Goal: Task Accomplishment & Management: Manage account settings

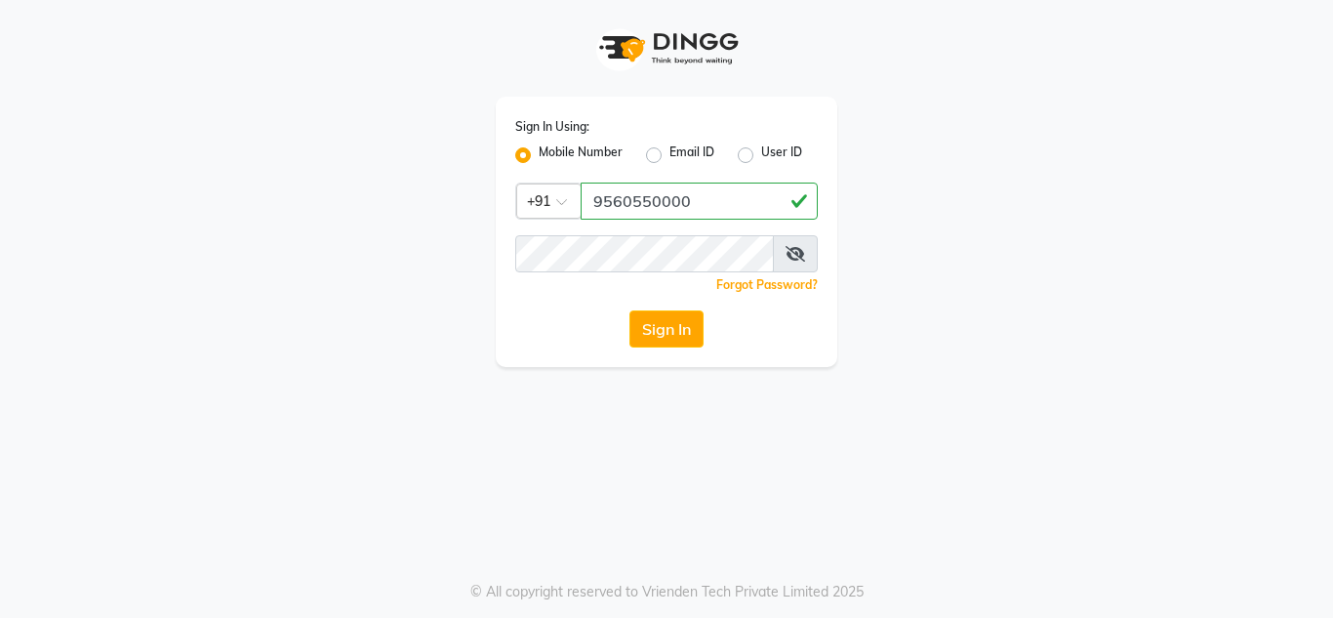
drag, startPoint x: 597, startPoint y: 195, endPoint x: 726, endPoint y: 194, distance: 128.8
click at [726, 194] on input "9560550000" at bounding box center [699, 200] width 237 height 37
type input "9560550000"
click at [792, 262] on span at bounding box center [795, 253] width 45 height 37
click at [793, 254] on icon at bounding box center [795, 254] width 20 height 16
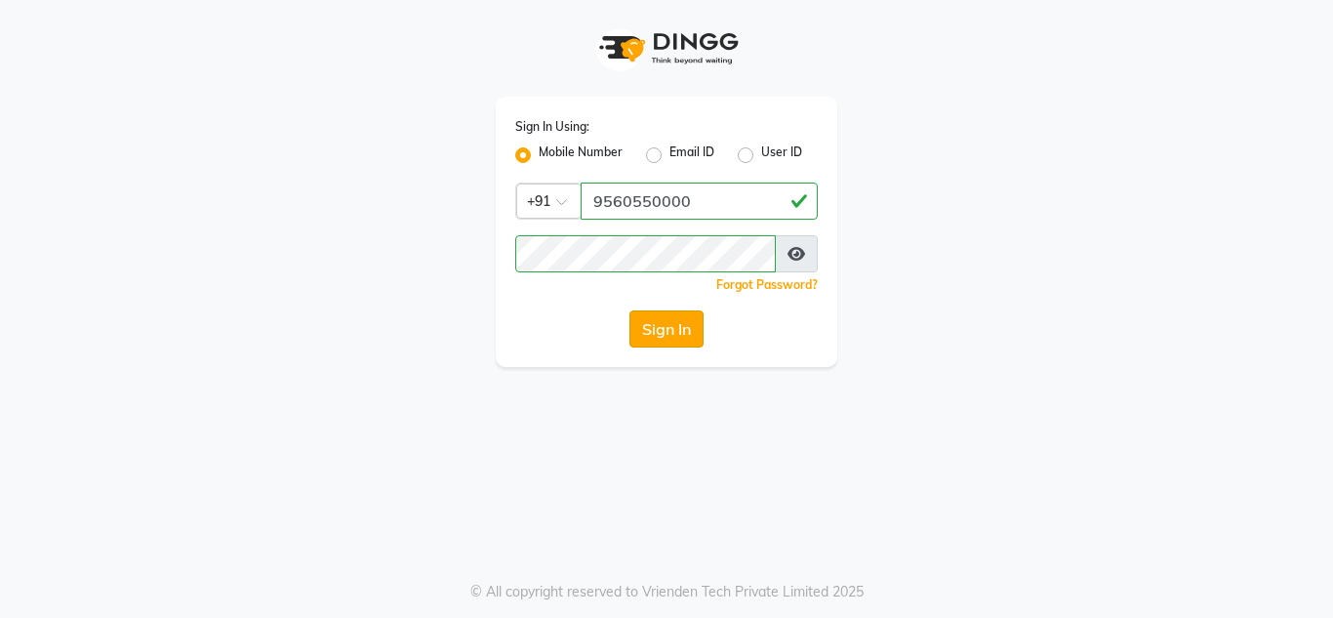
click at [662, 326] on button "Sign In" at bounding box center [666, 328] width 74 height 37
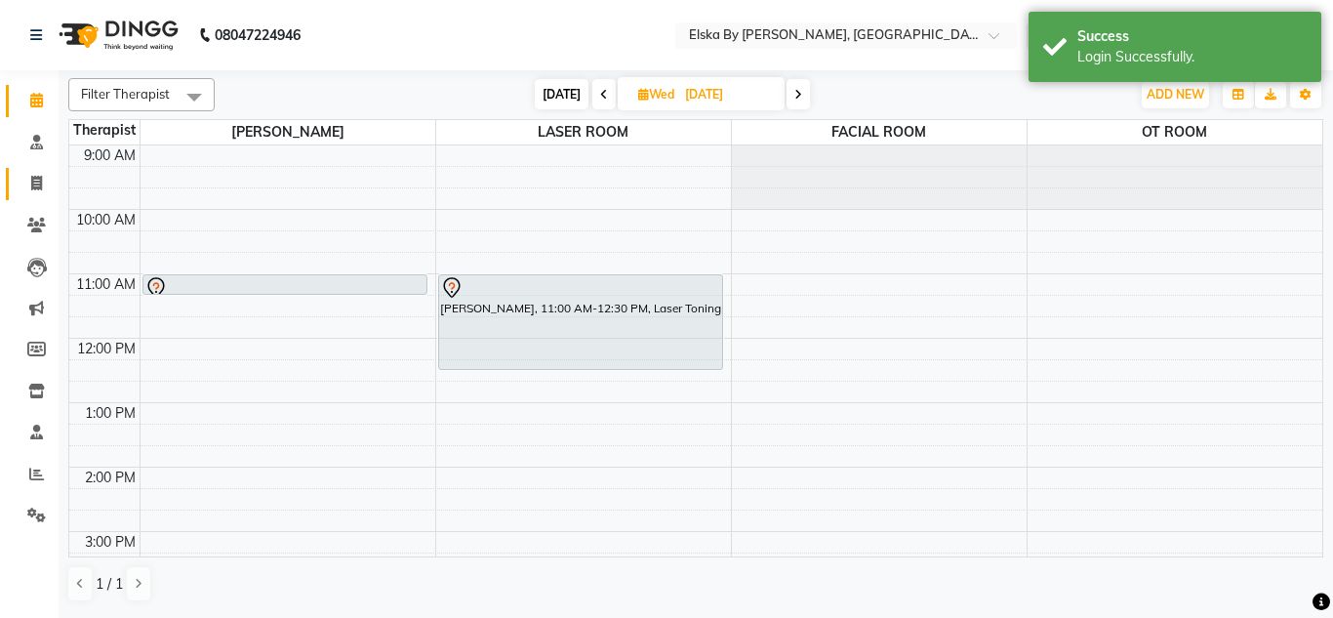
click at [41, 177] on icon at bounding box center [36, 183] width 11 height 15
select select "service"
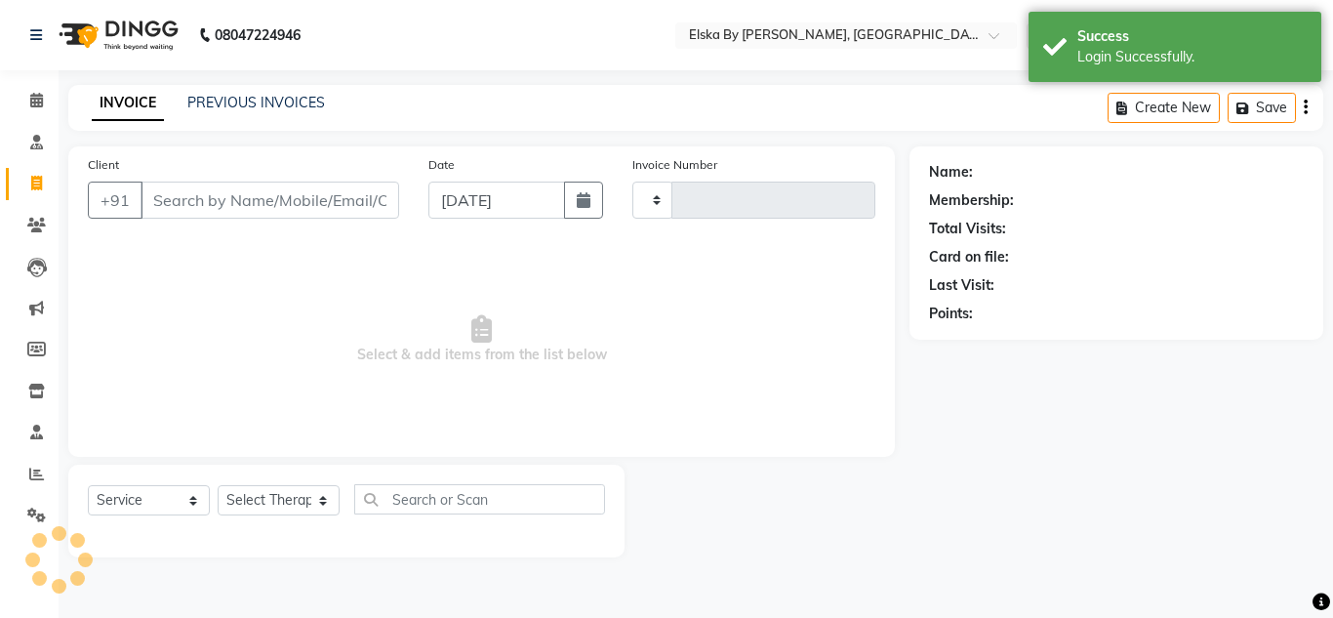
type input "1491"
select select "7252"
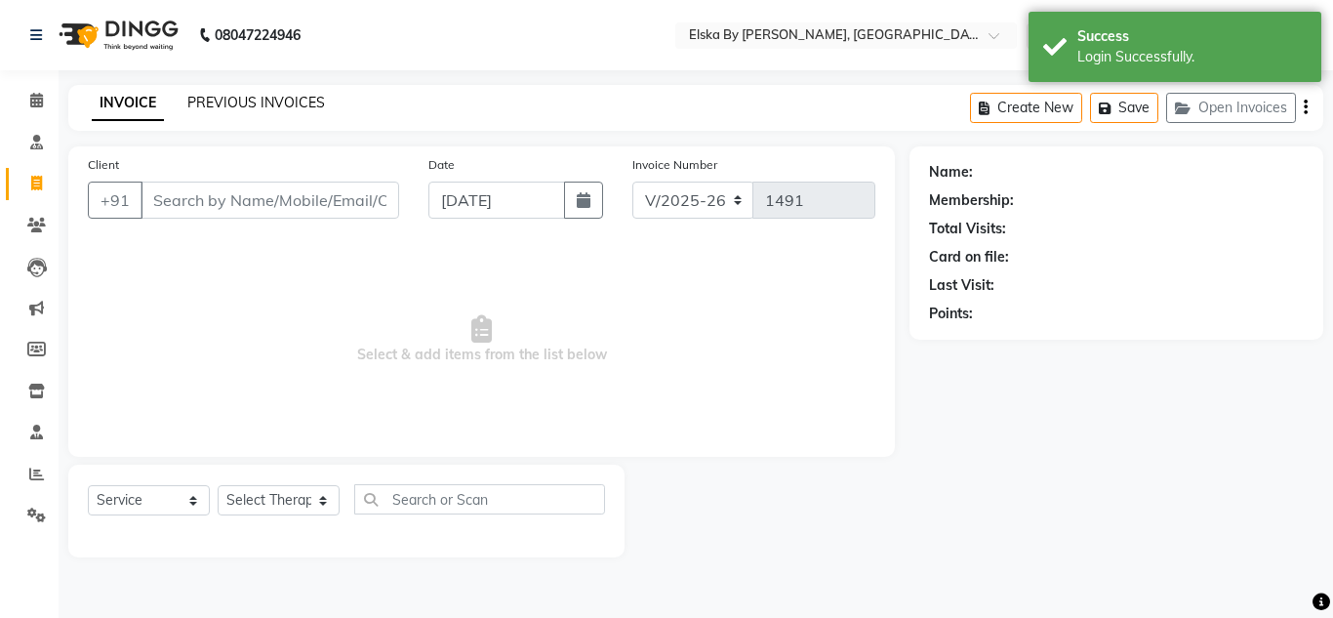
click at [238, 106] on link "PREVIOUS INVOICES" at bounding box center [256, 103] width 138 height 18
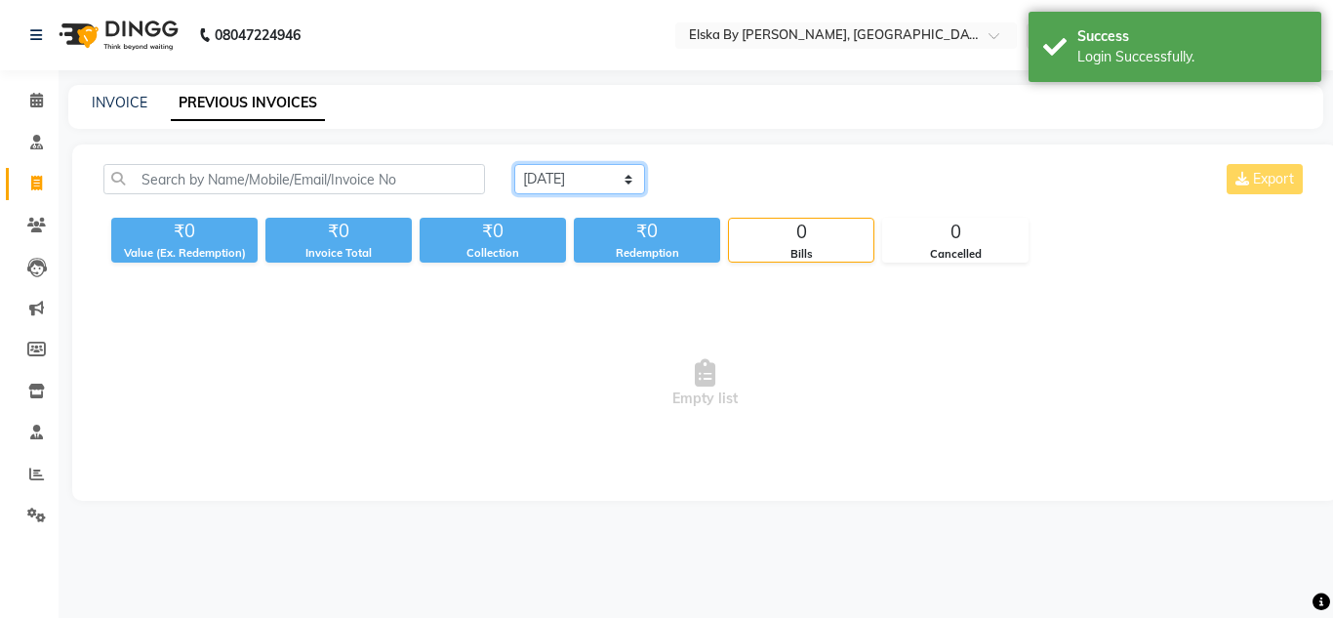
click at [545, 182] on select "[DATE] [DATE] Custom Range" at bounding box center [579, 179] width 131 height 30
select select "range"
click at [514, 164] on select "[DATE] [DATE] Custom Range" at bounding box center [579, 179] width 131 height 30
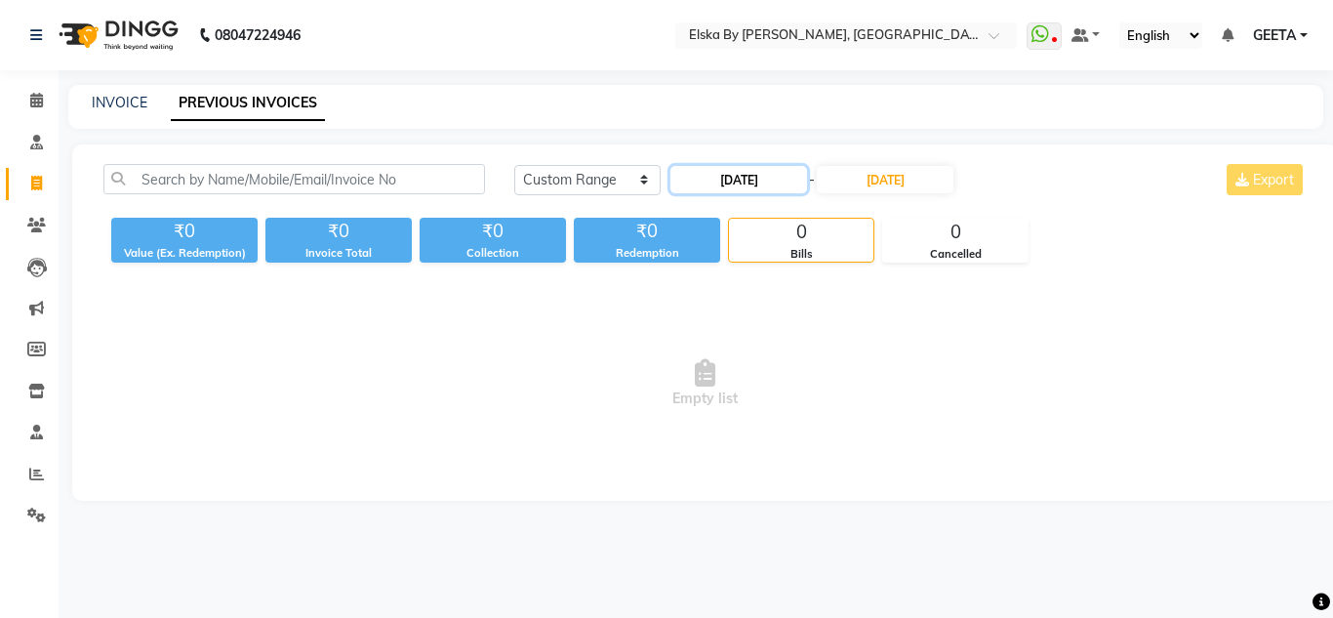
click at [763, 176] on input "[DATE]" at bounding box center [738, 179] width 137 height 27
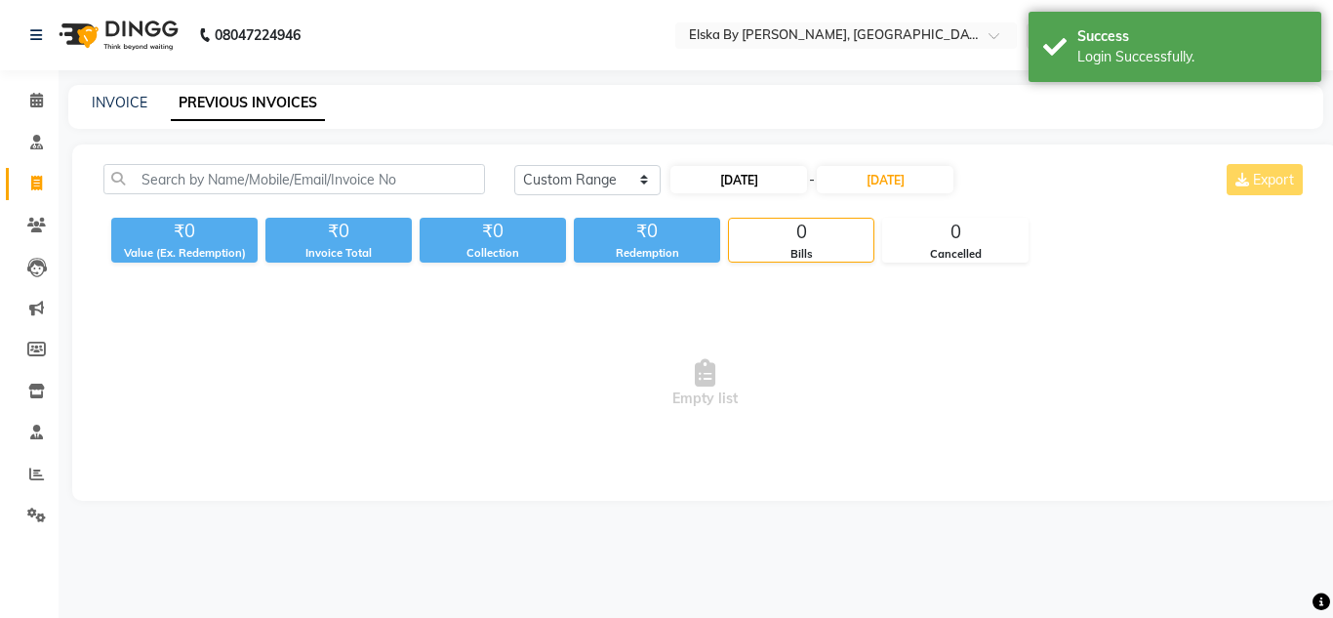
select select "8"
select select "2025"
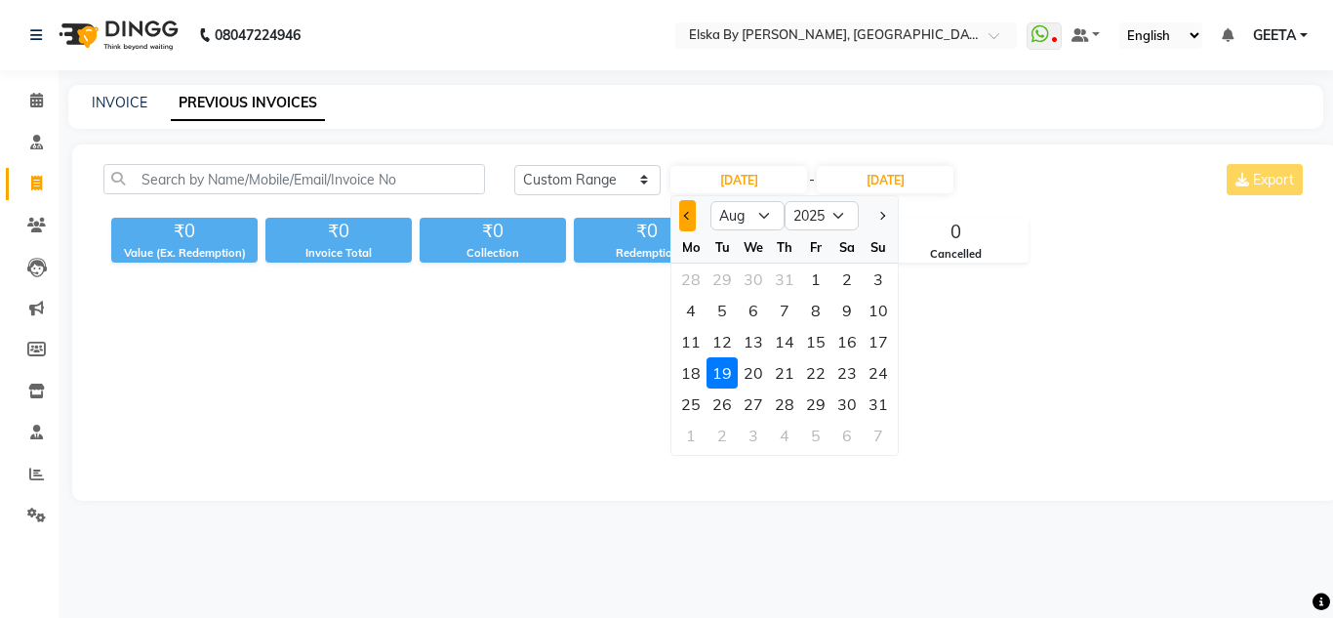
click at [688, 211] on button "Previous month" at bounding box center [687, 215] width 17 height 31
select select "7"
click at [685, 330] on div "14" at bounding box center [690, 341] width 31 height 31
type input "[DATE]"
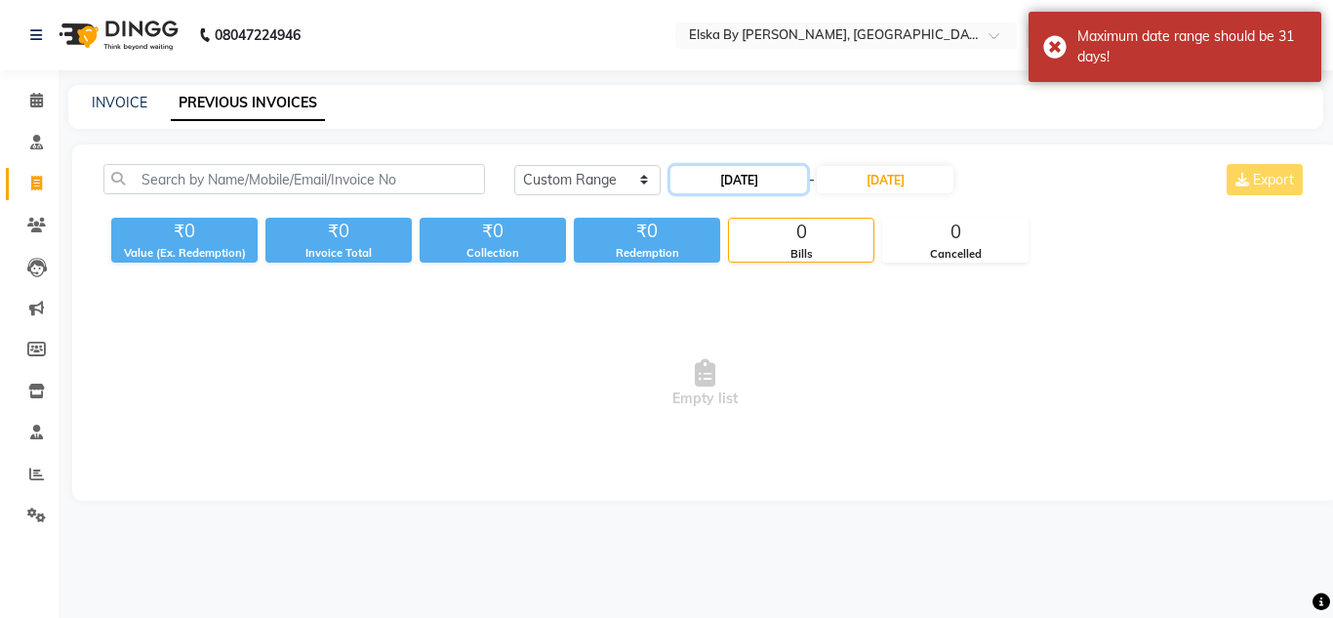
click at [754, 178] on input "[DATE]" at bounding box center [738, 179] width 137 height 27
select select "7"
select select "2025"
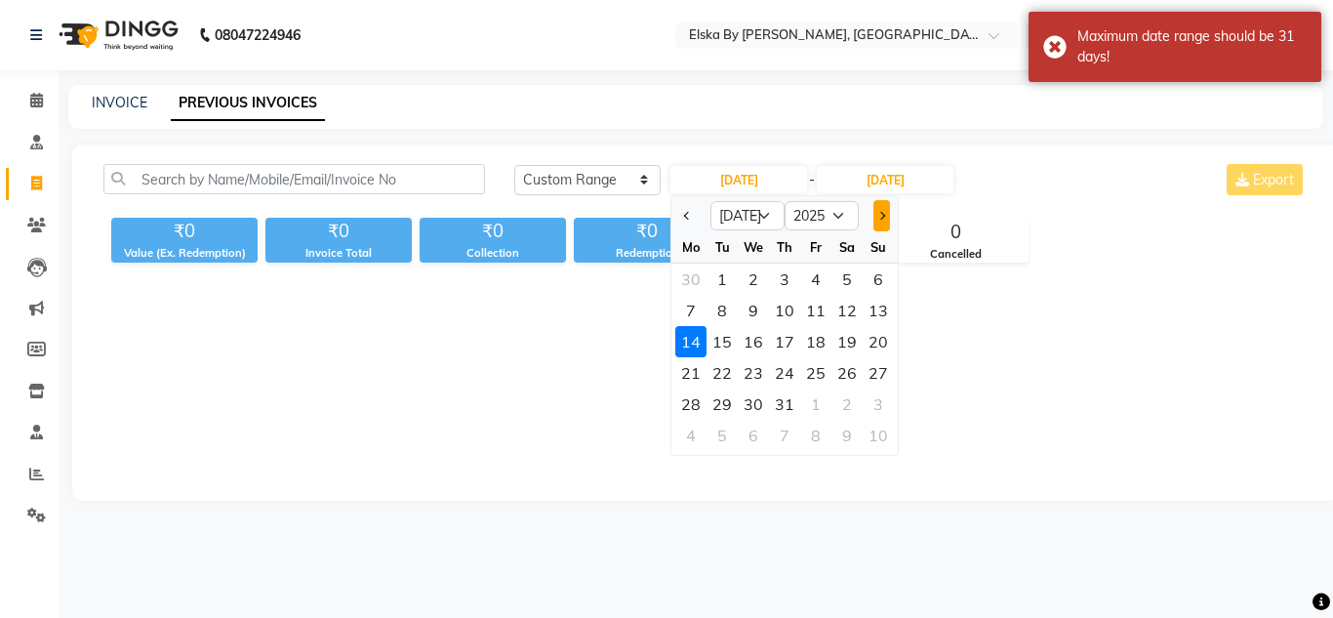
click at [875, 219] on button "Next month" at bounding box center [881, 215] width 17 height 31
select select "8"
click at [796, 332] on div "14" at bounding box center [784, 341] width 31 height 31
type input "[DATE]"
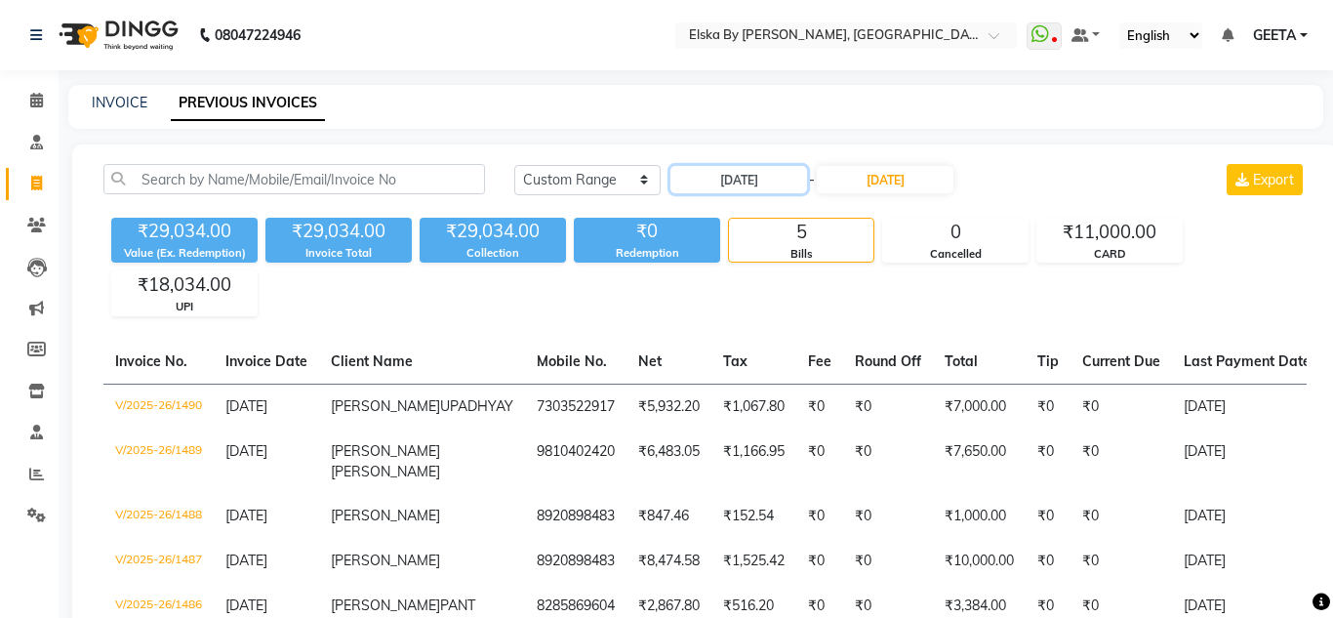
scroll to position [156, 0]
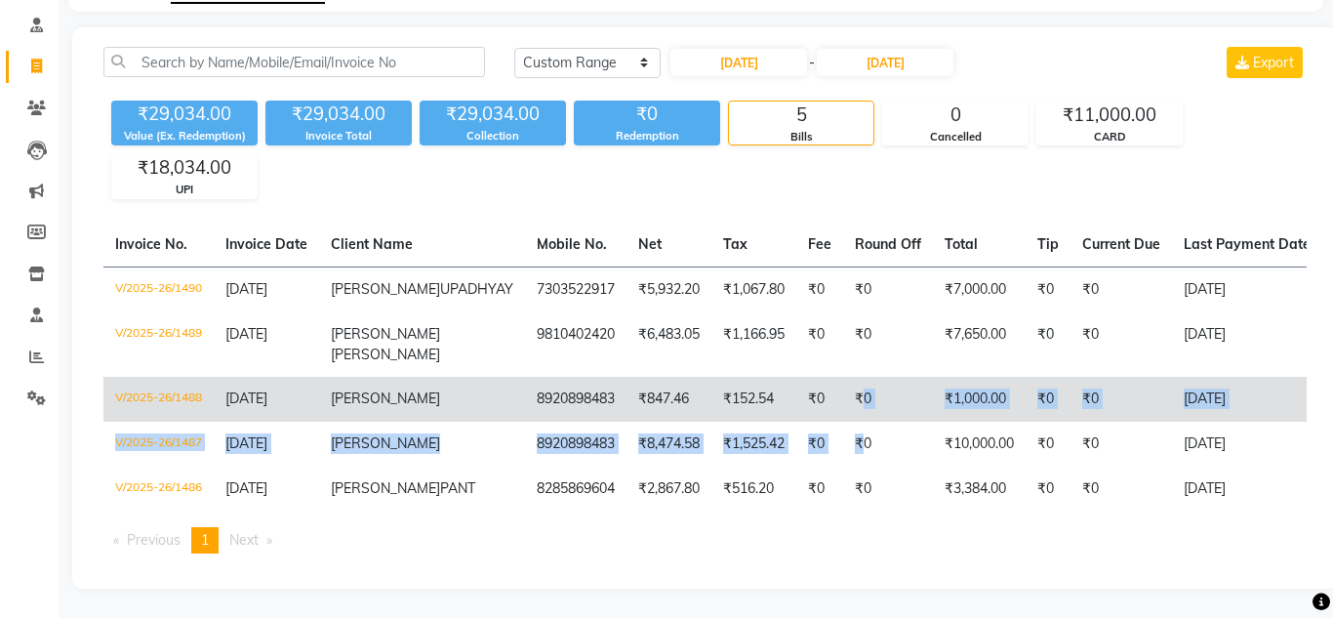
drag, startPoint x: 769, startPoint y: 404, endPoint x: 763, endPoint y: 386, distance: 18.5
click at [763, 386] on tbody "V/2025-26/1490 [DATE] [PERSON_NAME] 7303522917 ₹5,932.20 ₹1,067.80 ₹0 ₹0 ₹7,000…" at bounding box center [958, 388] width 1710 height 245
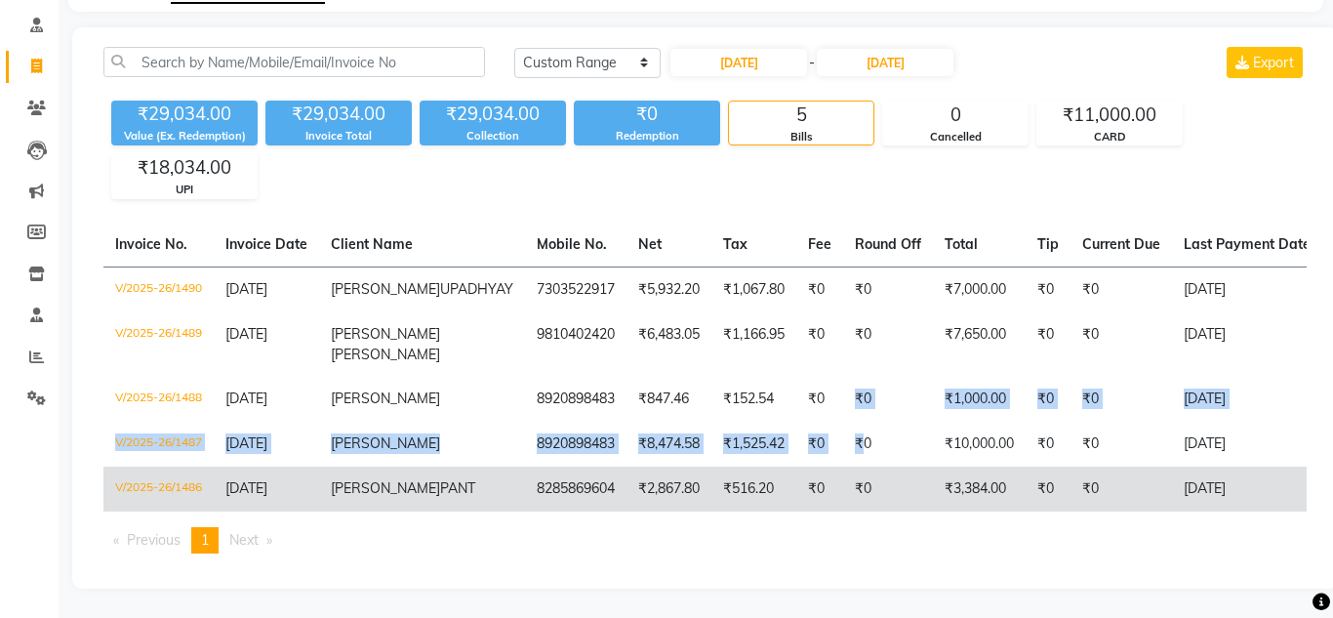
click at [843, 466] on td "₹0" at bounding box center [888, 488] width 90 height 45
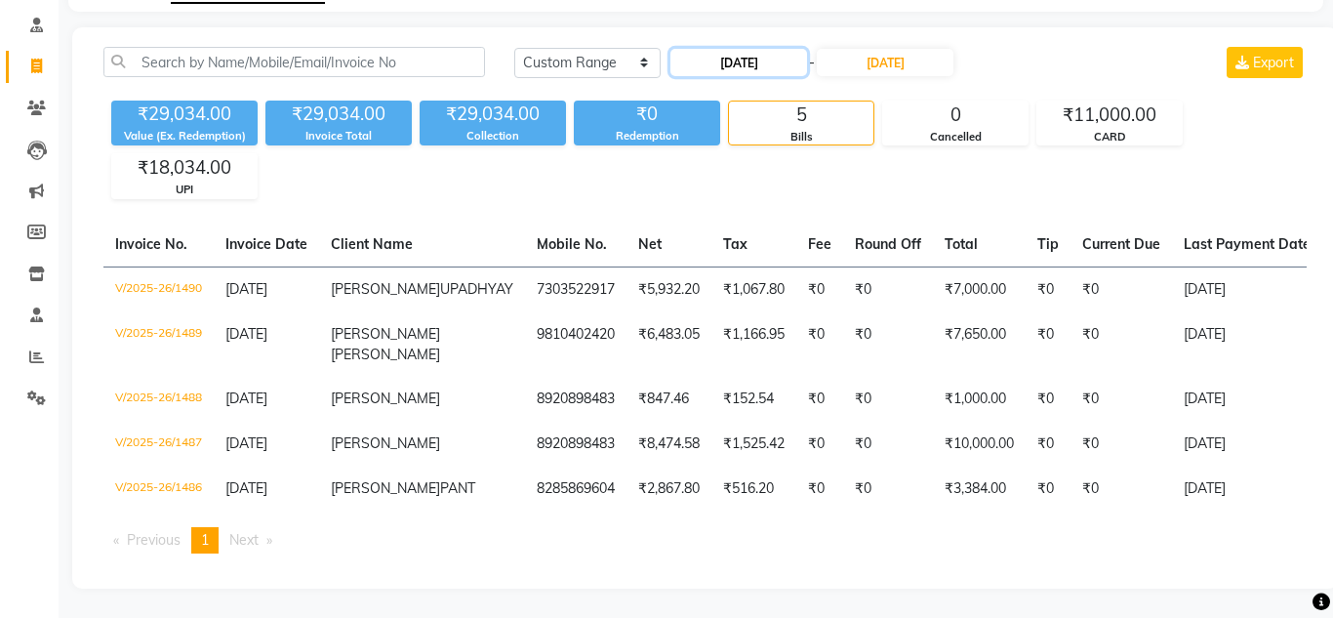
click at [794, 49] on input "[DATE]" at bounding box center [738, 62] width 137 height 27
select select "8"
select select "2025"
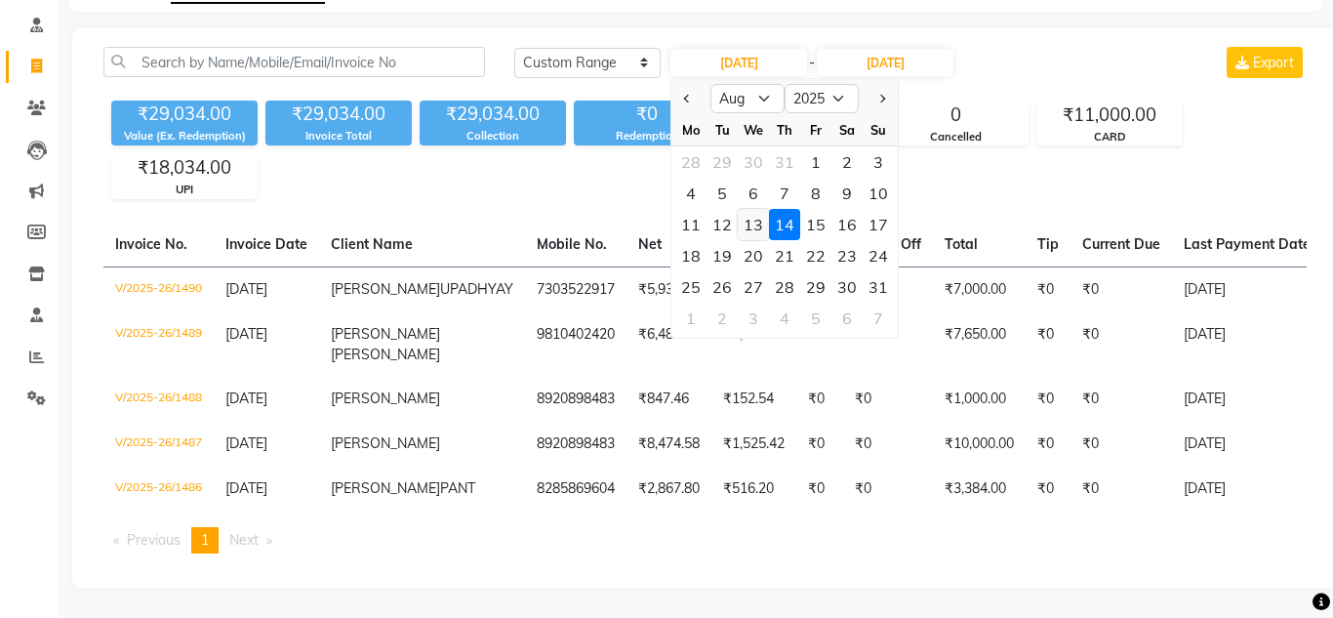
click at [764, 209] on div "13" at bounding box center [753, 224] width 31 height 31
type input "[DATE]"
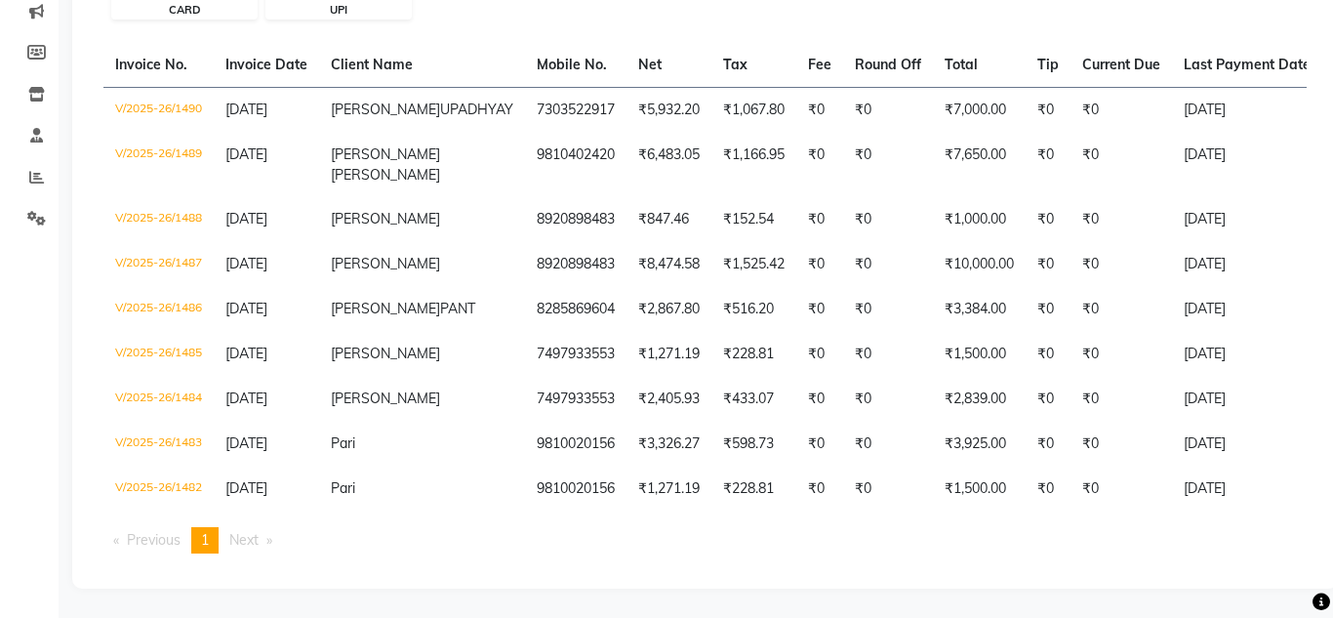
scroll to position [336, 0]
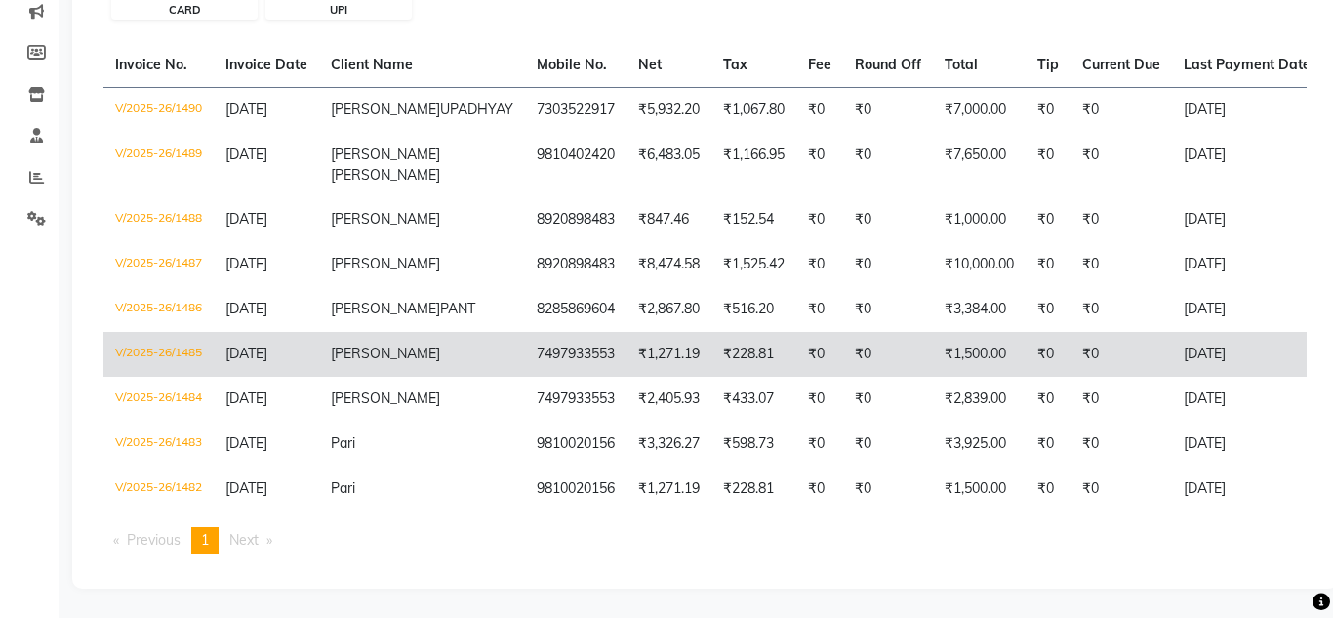
click at [843, 344] on td "₹0" at bounding box center [888, 354] width 90 height 45
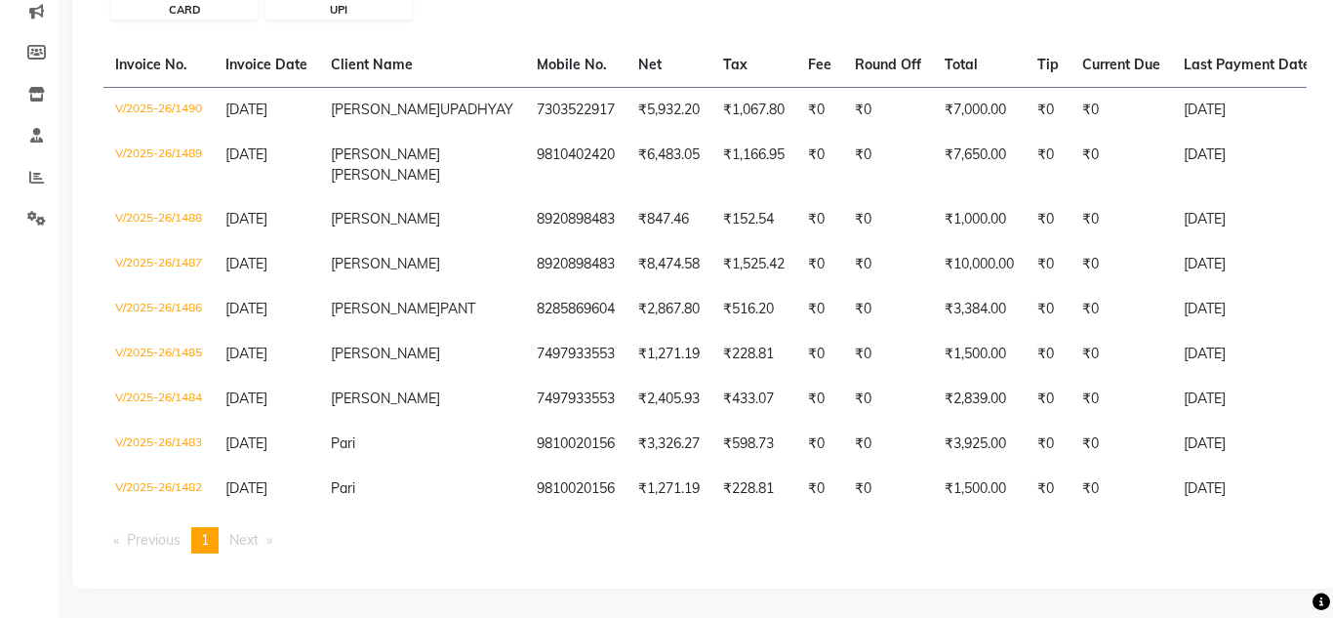
scroll to position [0, 0]
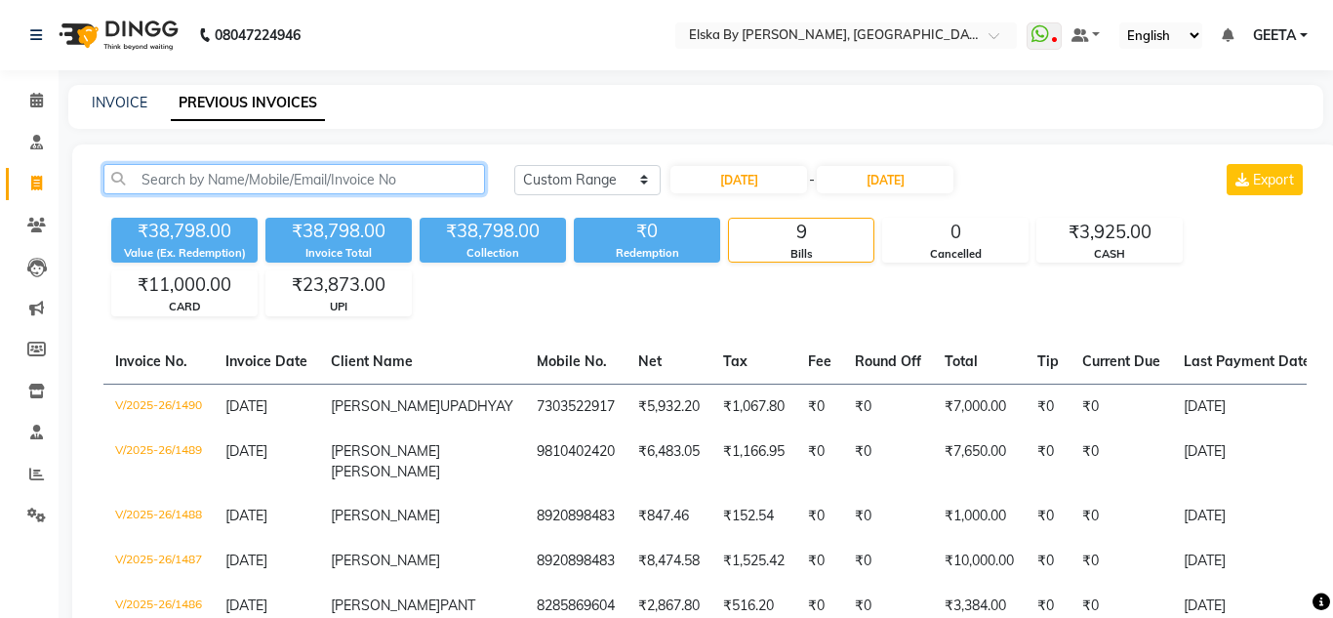
click at [341, 185] on input "text" at bounding box center [294, 179] width 382 height 30
paste input "7503301409"
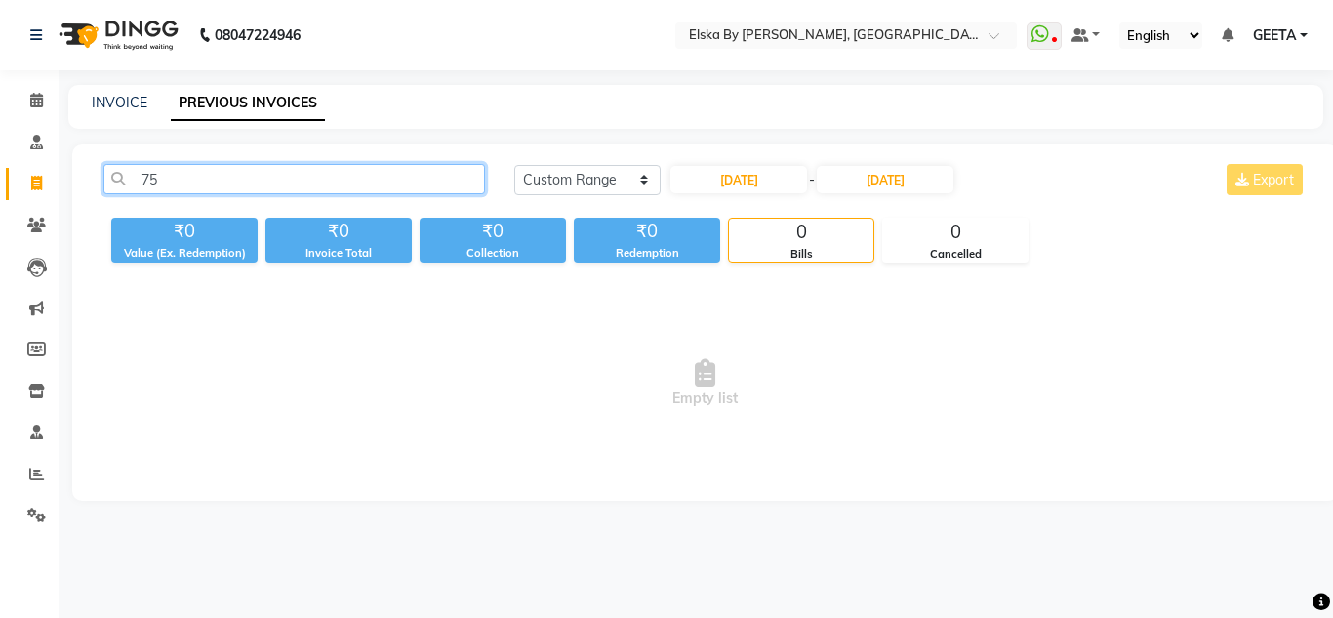
type input "7"
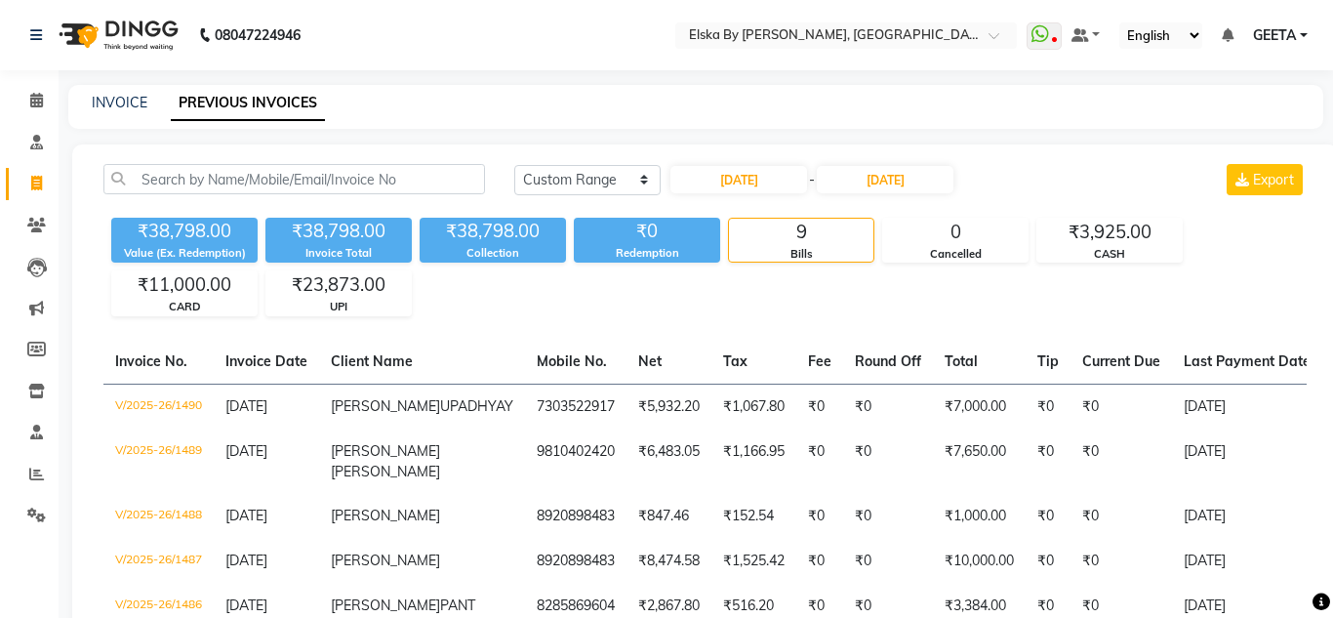
click at [1332, 54] on nav "08047224946 Select Location × Elska By [PERSON_NAME], Defence Colony WhatsApp S…" at bounding box center [666, 35] width 1333 height 70
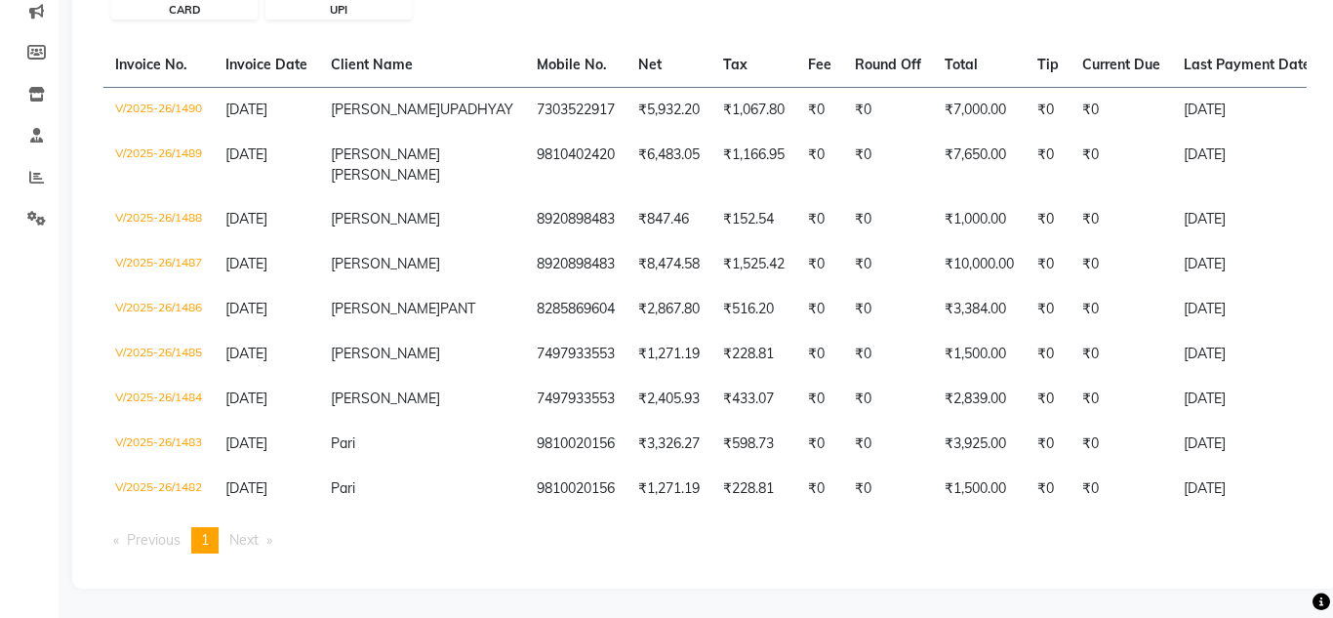
scroll to position [336, 0]
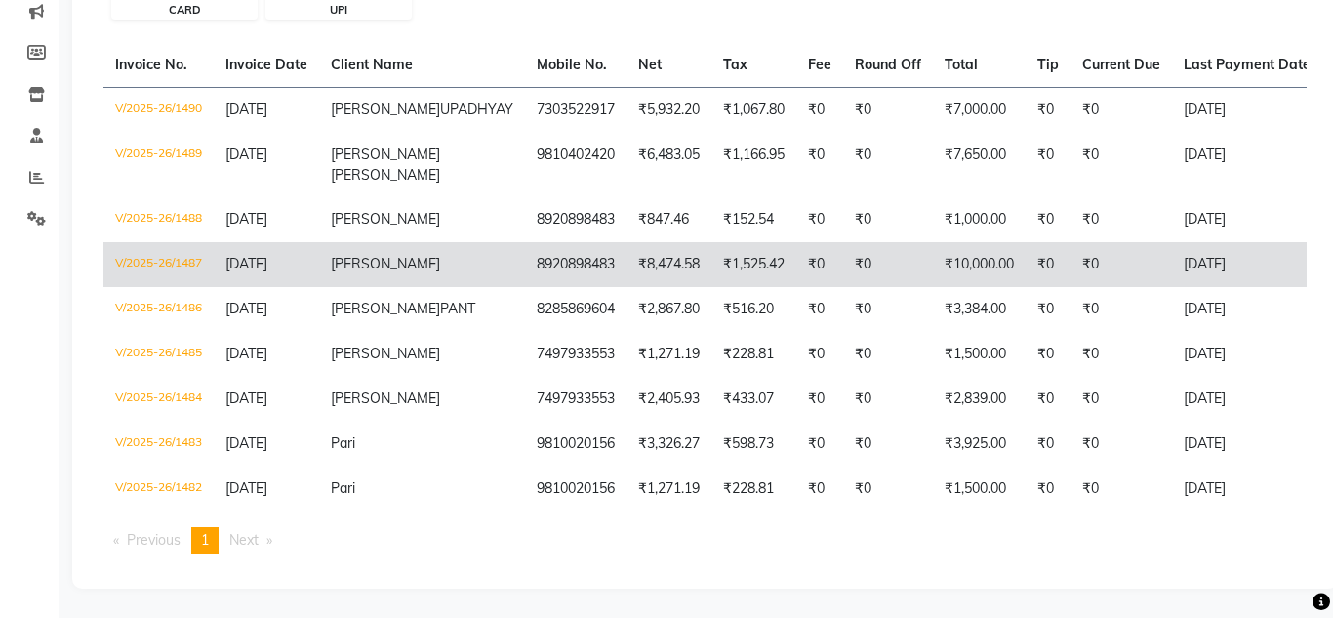
click at [1073, 243] on td "₹0" at bounding box center [1120, 264] width 101 height 45
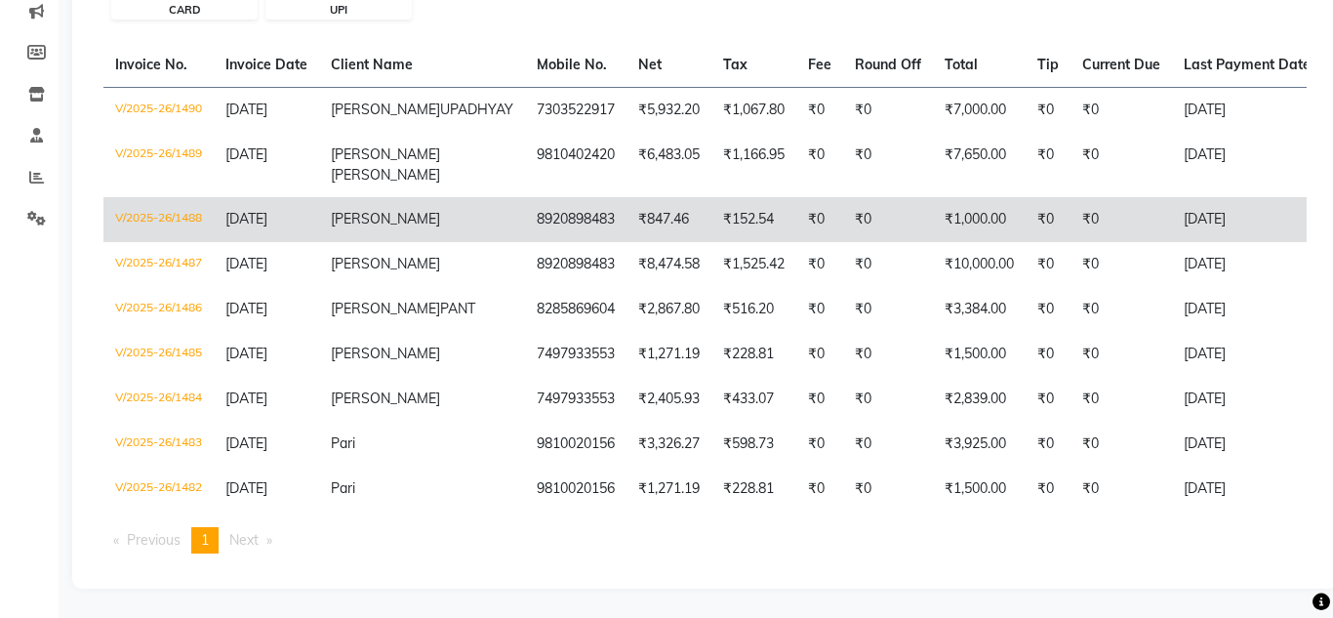
click at [933, 197] on td "₹1,000.00" at bounding box center [979, 219] width 93 height 45
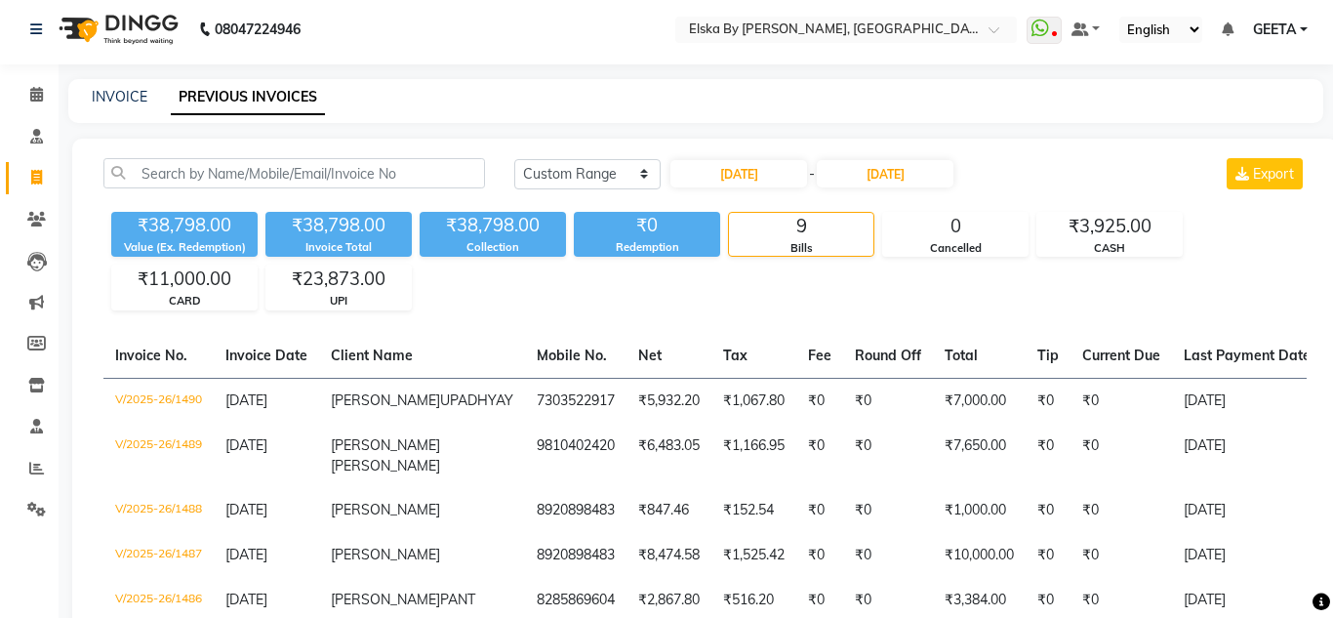
scroll to position [0, 0]
